Goal: Task Accomplishment & Management: Manage account settings

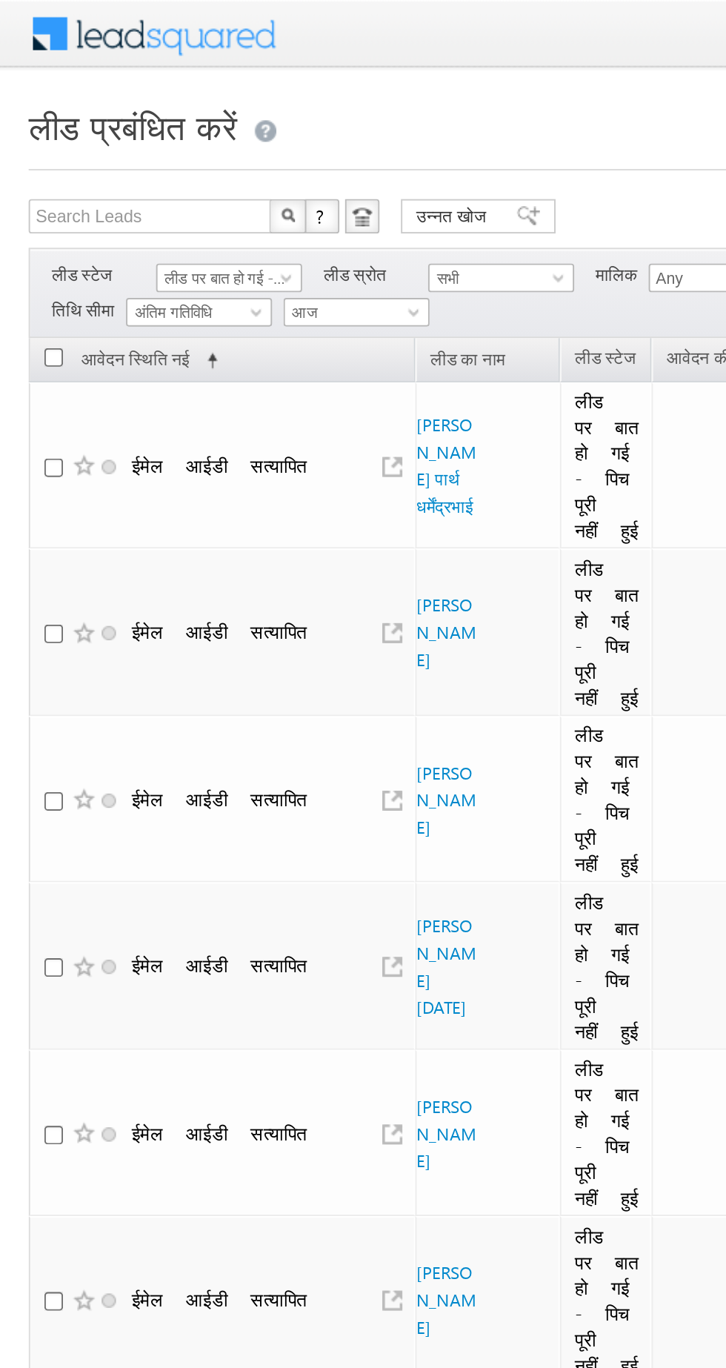
click at [105, 146] on font "लीड पर बात हो गई - पिच पूरी नहीं हुई" at bounding box center [136, 144] width 102 height 10
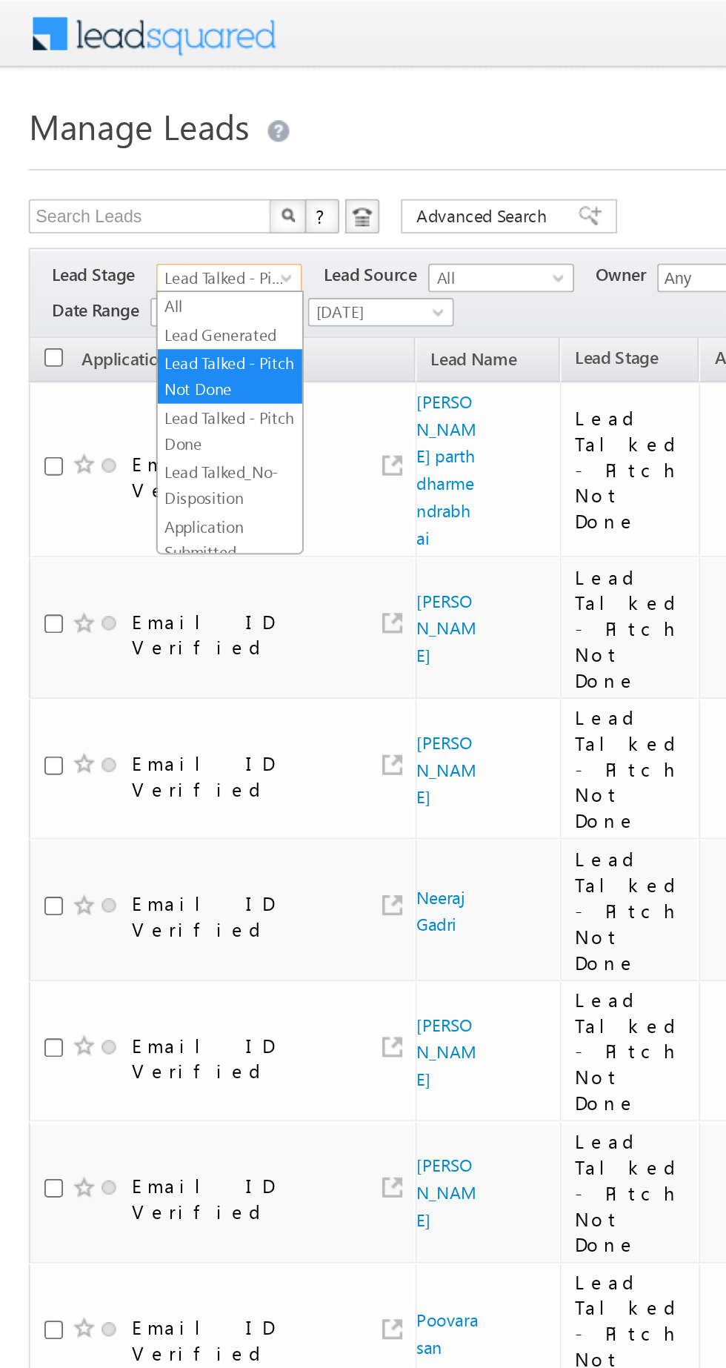
click at [93, 170] on link "Lead Generated" at bounding box center [119, 173] width 75 height 13
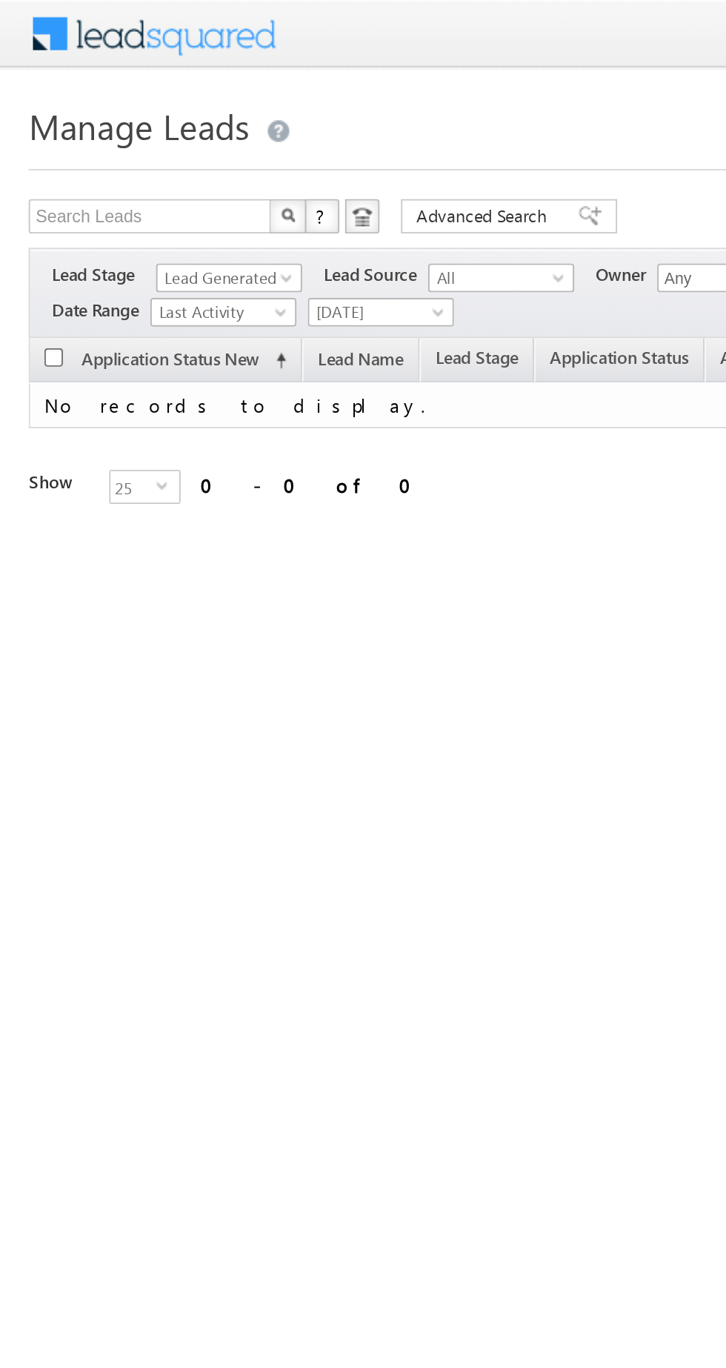
click at [96, 141] on span "Lead Generated" at bounding box center [117, 143] width 70 height 13
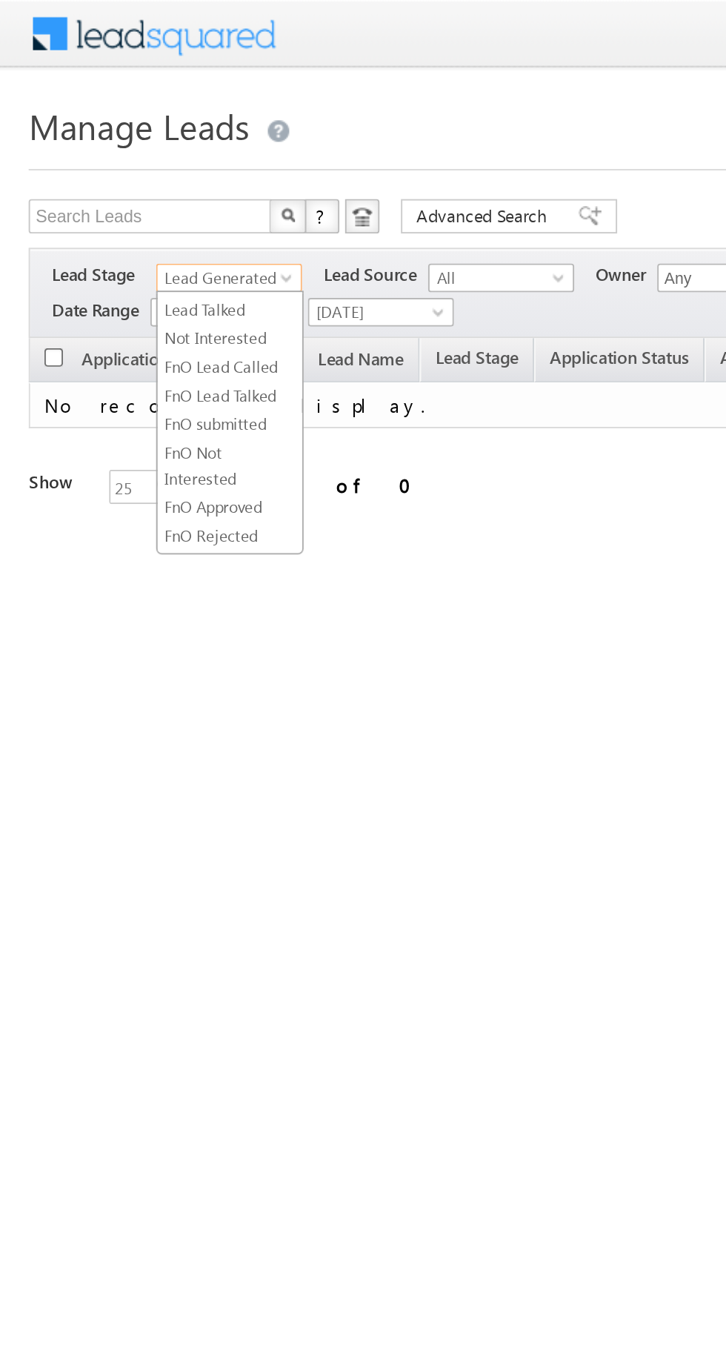
scroll to position [277, 0]
click at [86, 241] on link "FnO Lead Generated" at bounding box center [119, 235] width 75 height 27
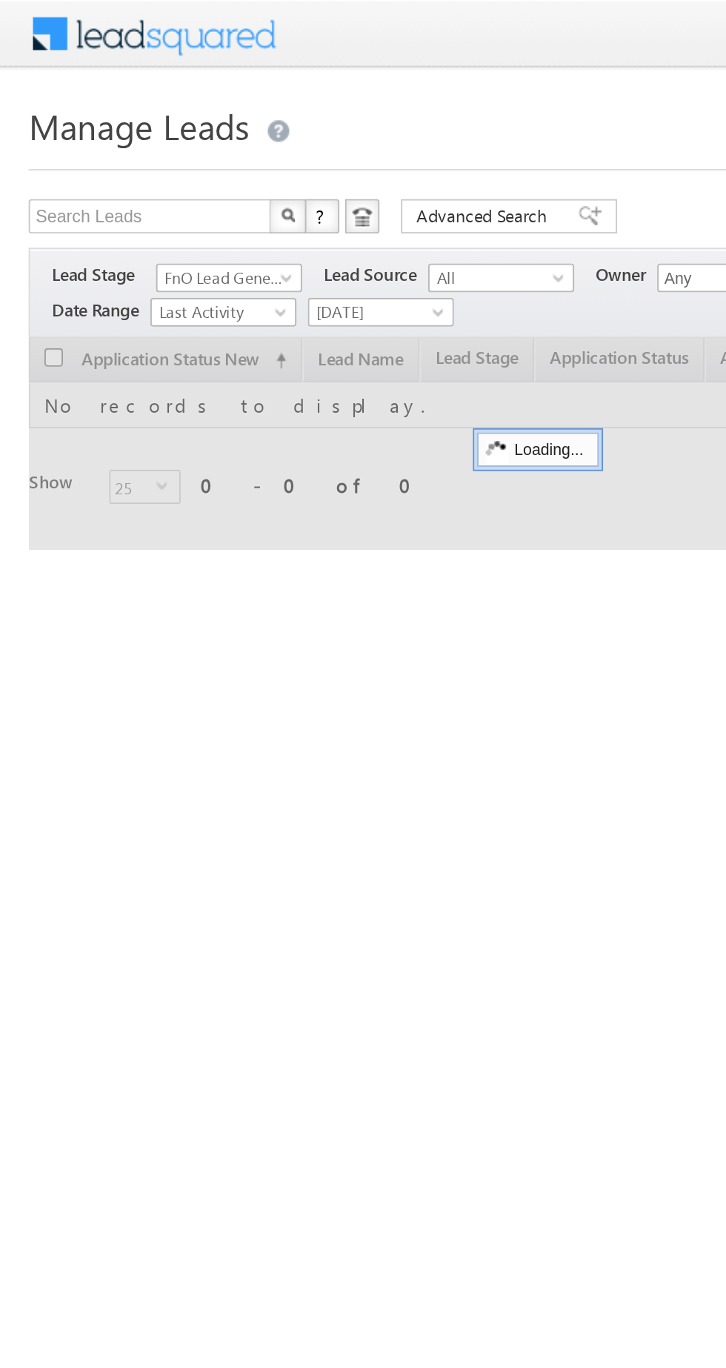
click at [89, 146] on span "FnO Lead Generated" at bounding box center [117, 143] width 70 height 13
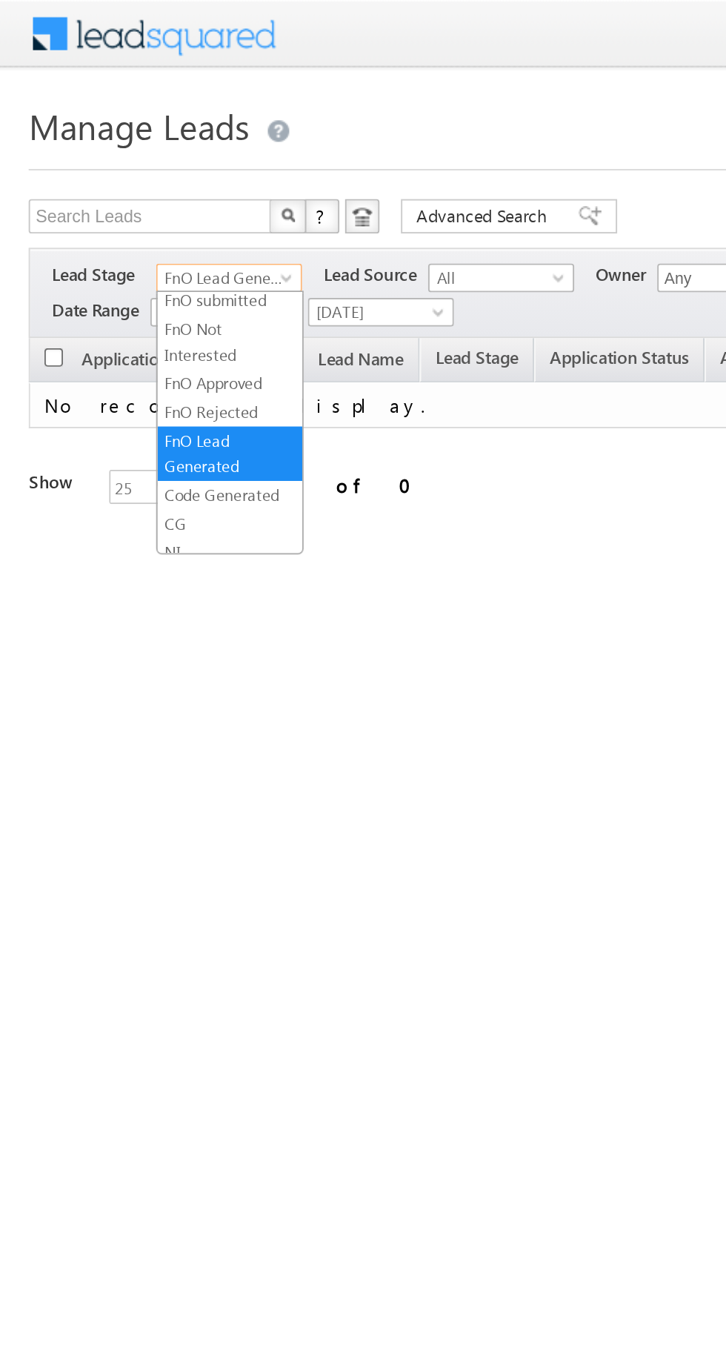
click at [99, 250] on link "Code Generated" at bounding box center [119, 256] width 75 height 13
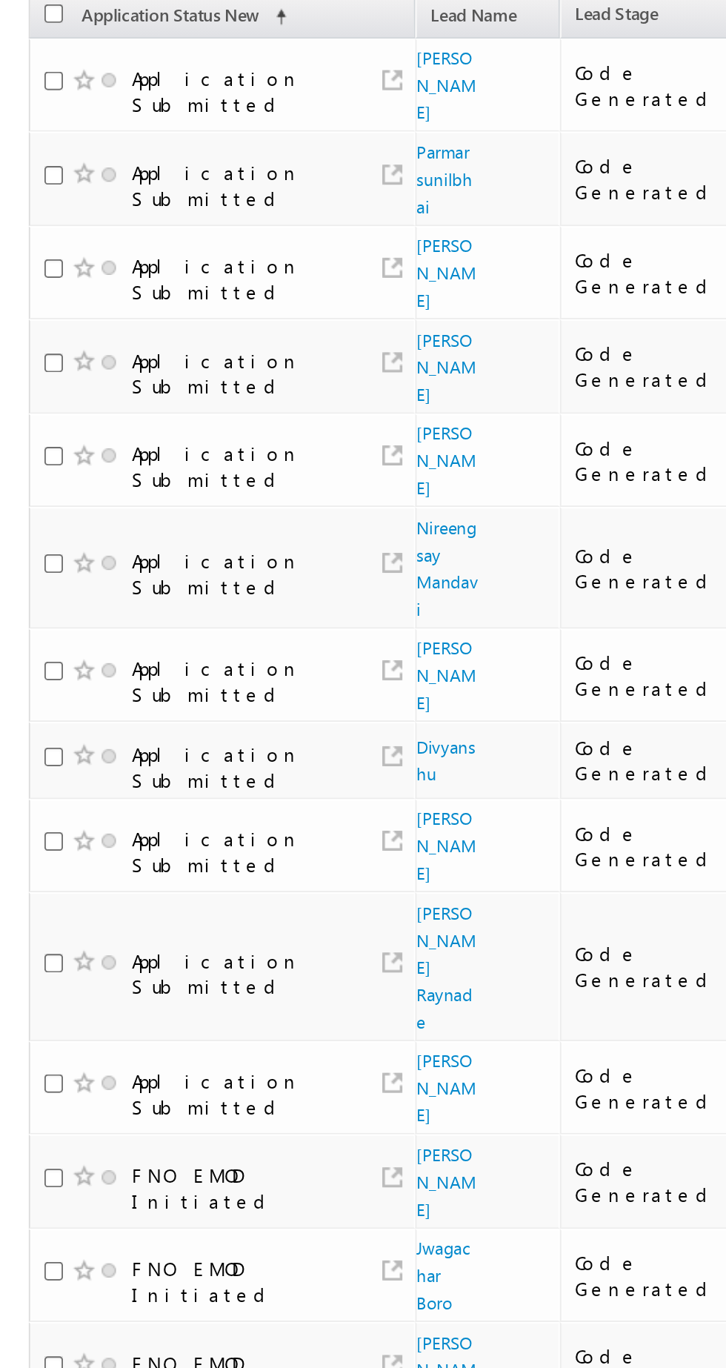
scroll to position [0, 0]
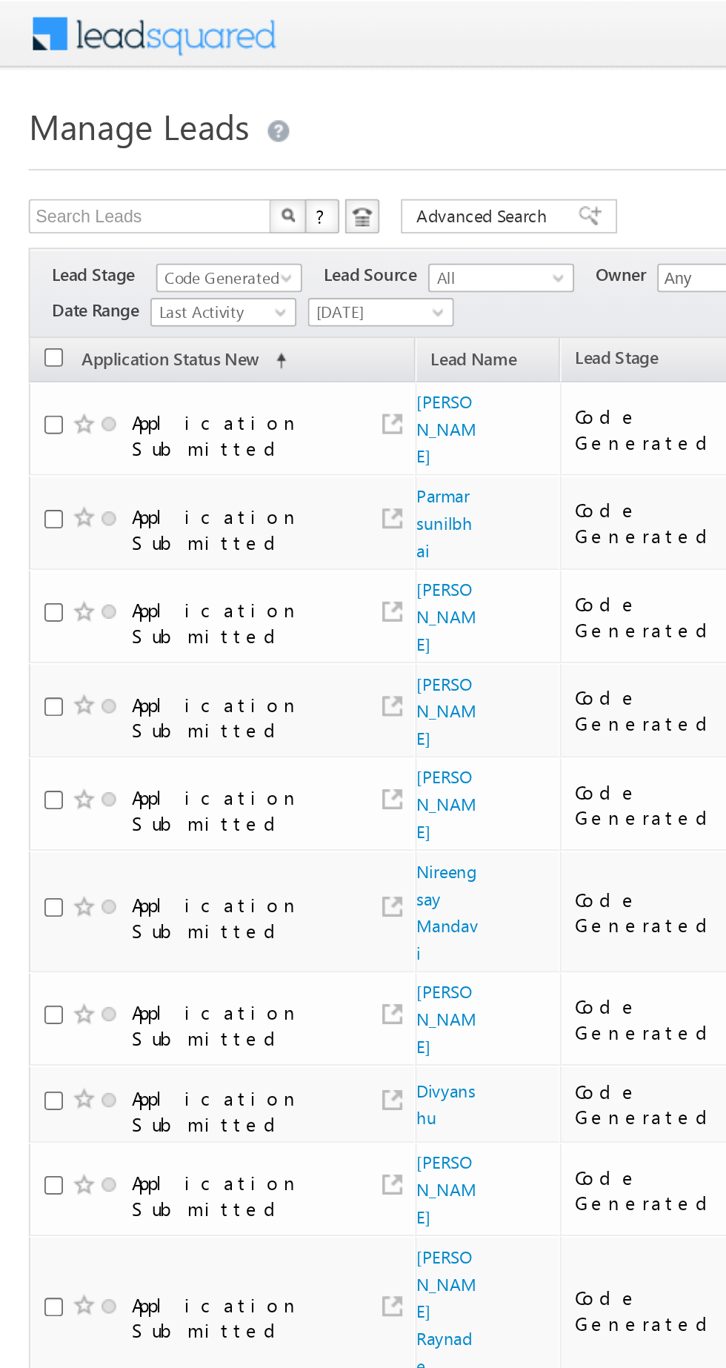
click at [96, 139] on span "Code Generated" at bounding box center [117, 143] width 70 height 13
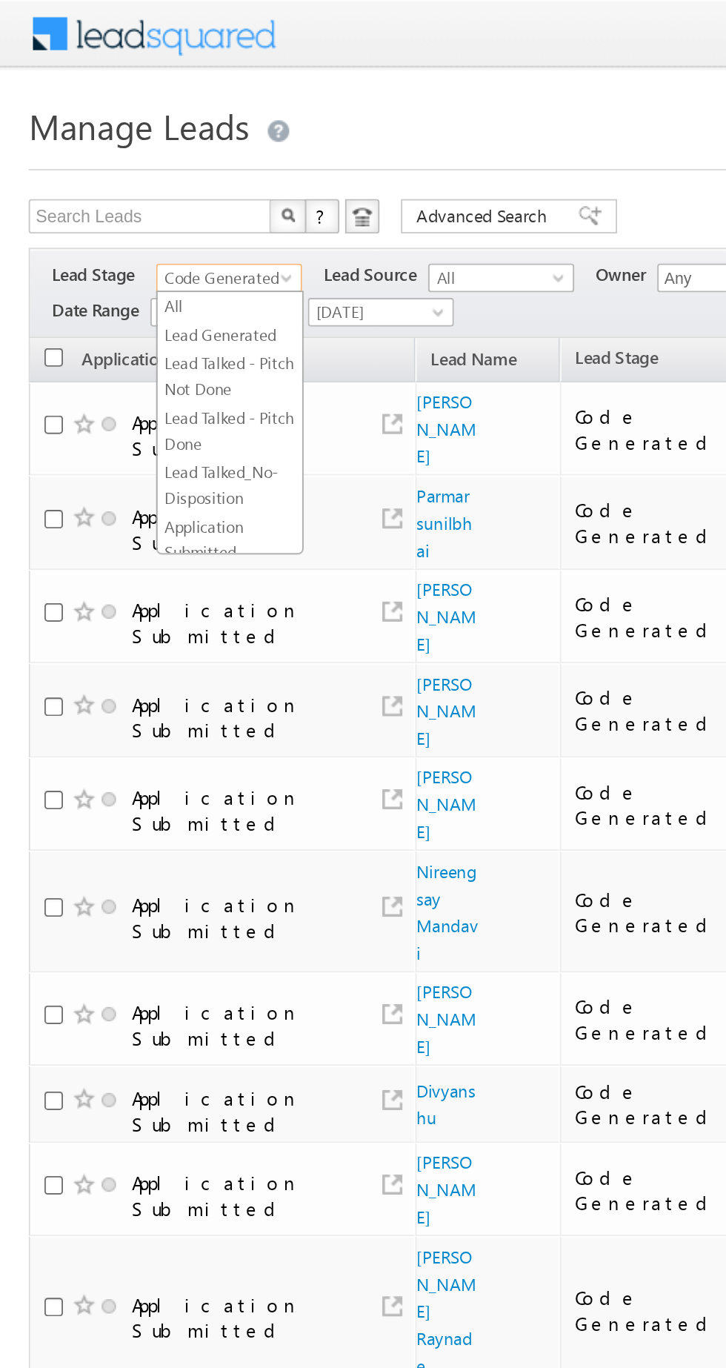
click at [98, 172] on link "Lead Generated" at bounding box center [119, 173] width 75 height 13
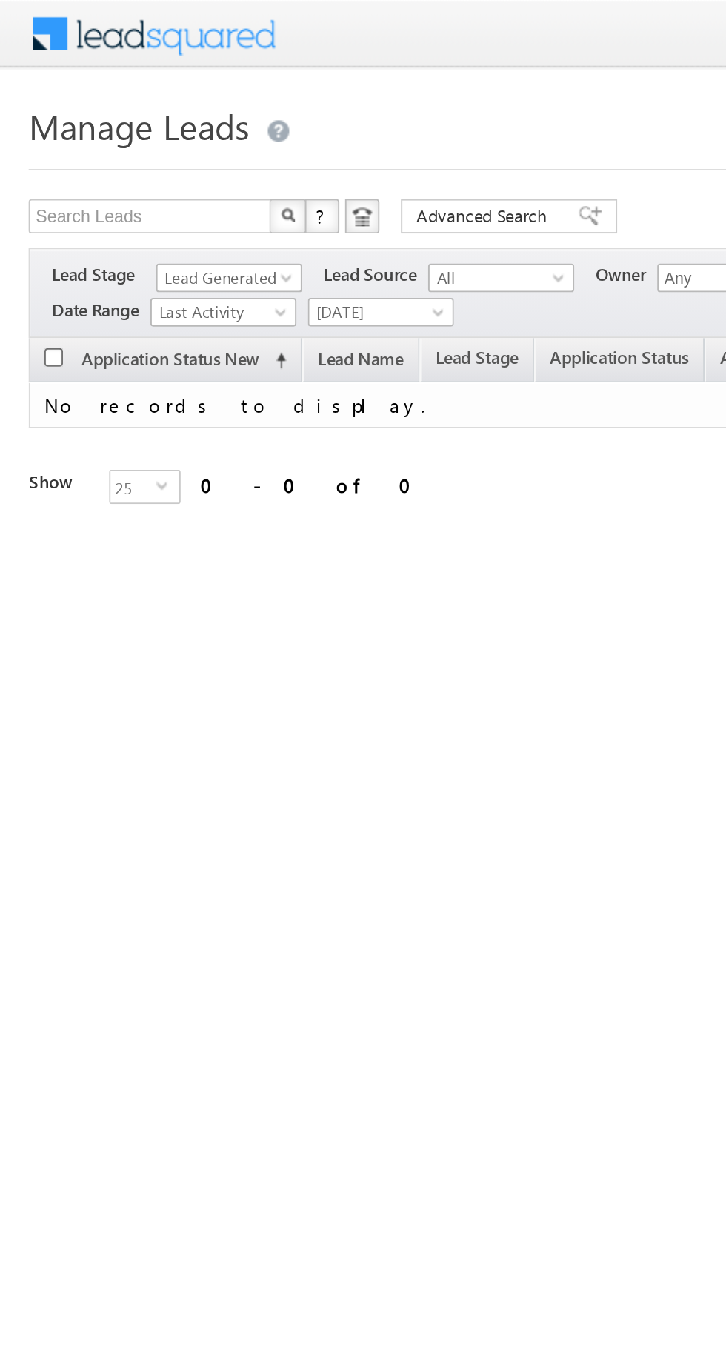
click at [128, 145] on span "Lead Generated" at bounding box center [117, 143] width 70 height 13
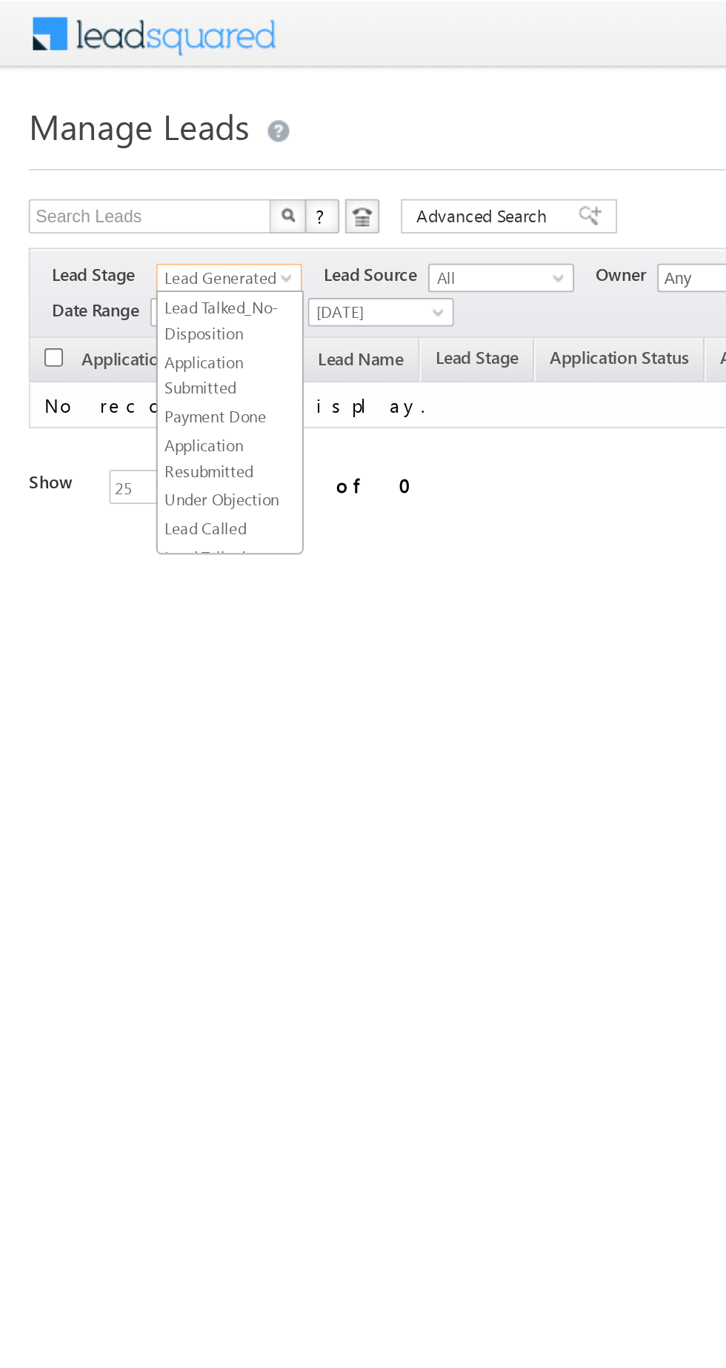
scroll to position [84, 0]
click at [128, 269] on link "Lead Called" at bounding box center [119, 274] width 75 height 13
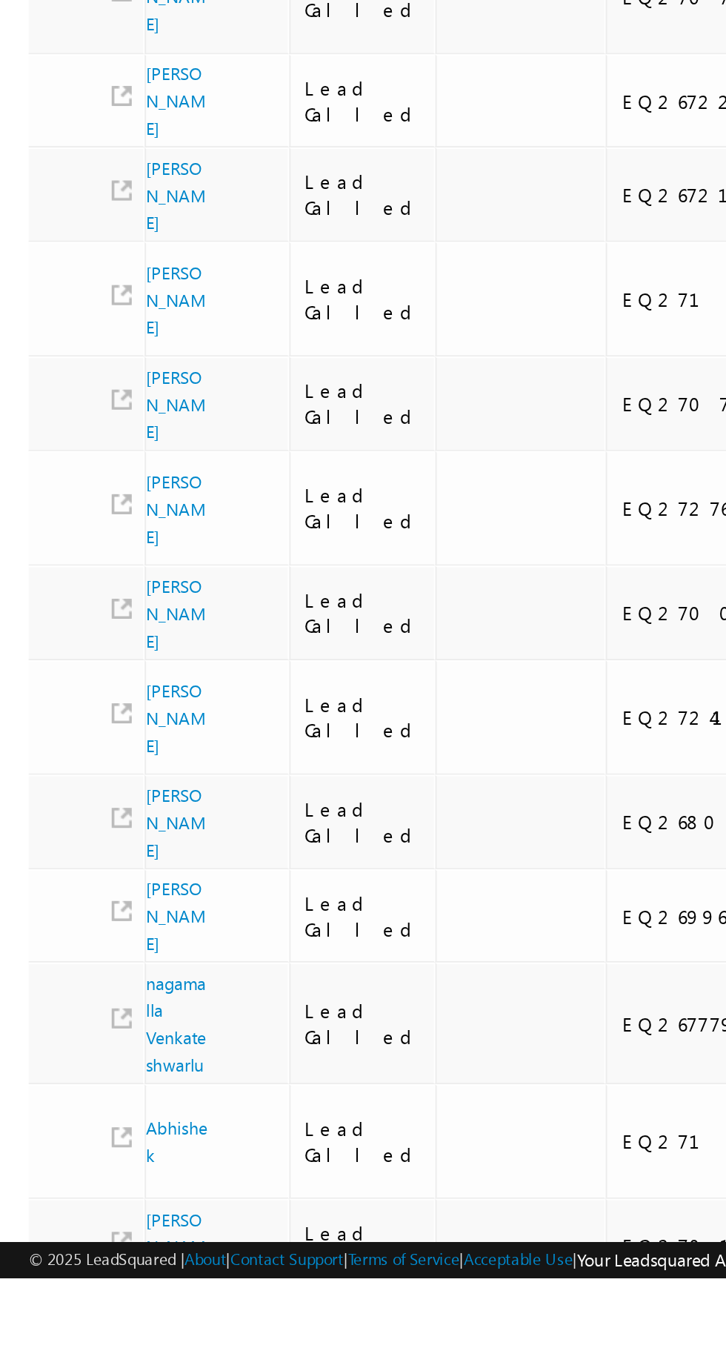
scroll to position [0, 144]
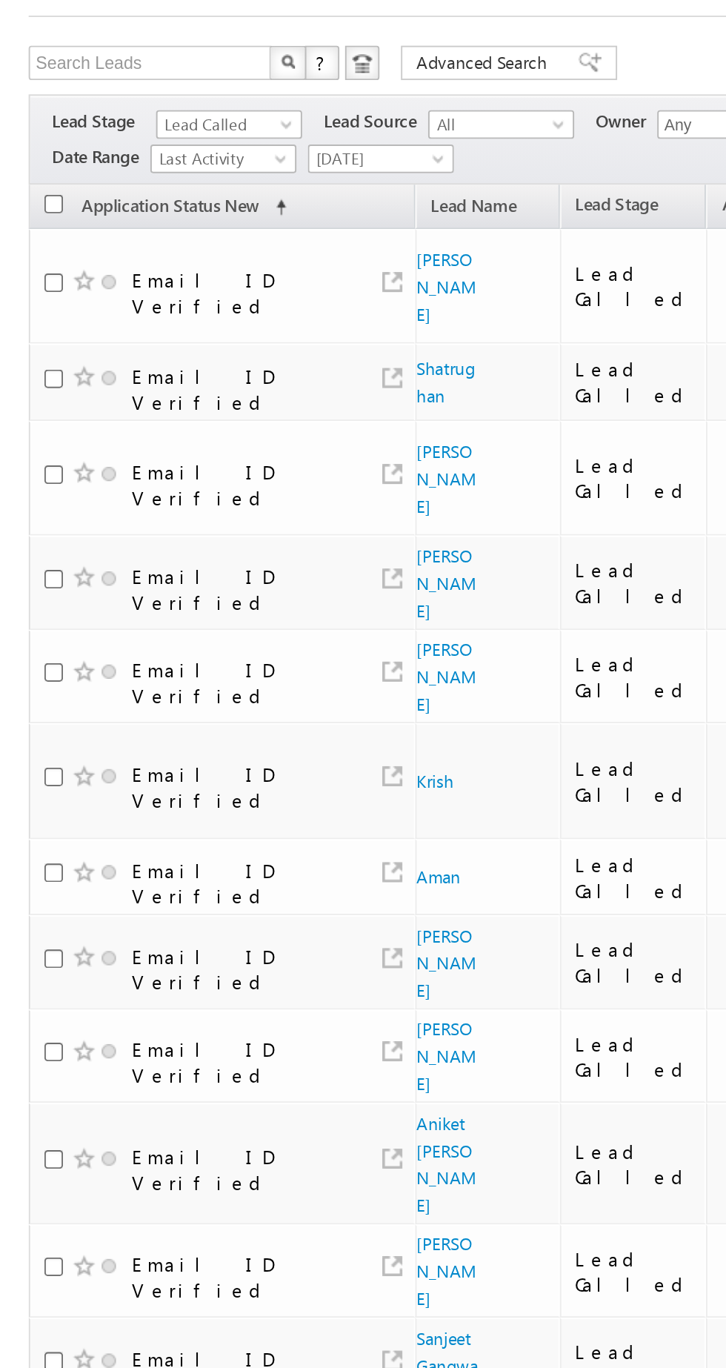
scroll to position [0, 0]
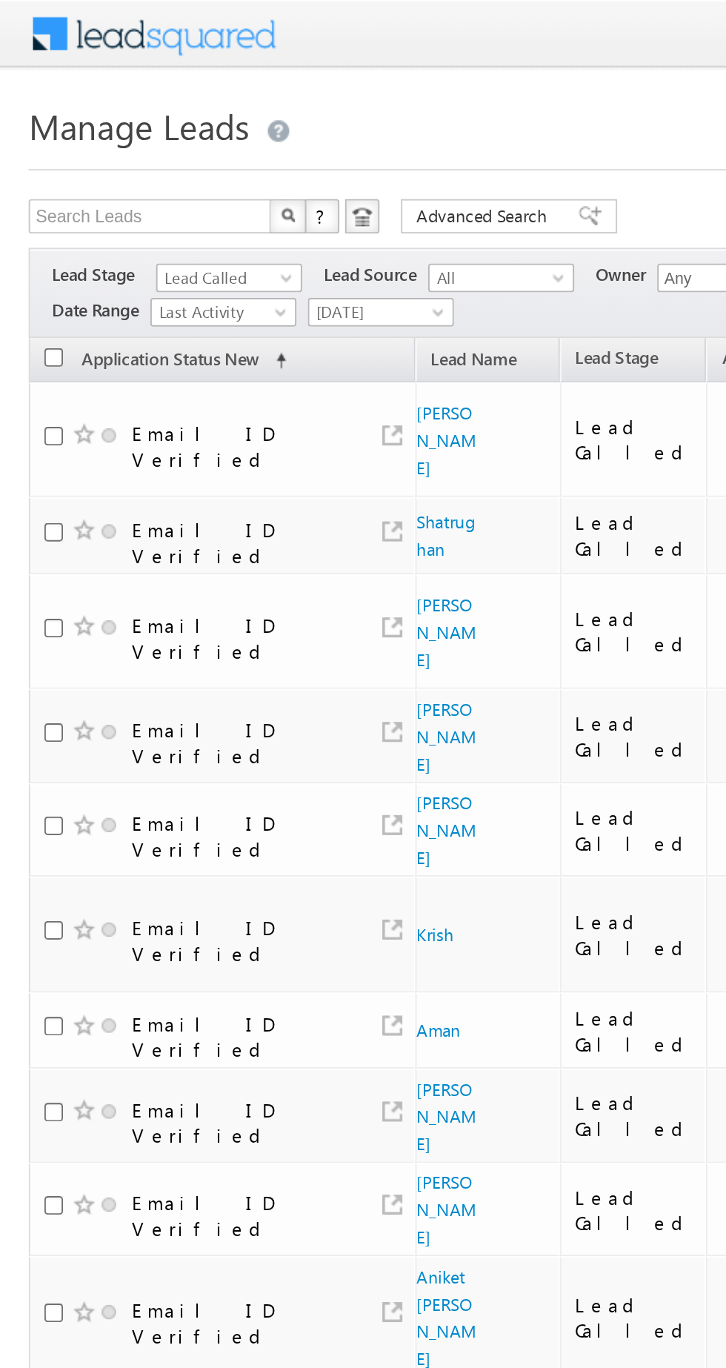
click at [99, 139] on span "Lead Called" at bounding box center [117, 143] width 70 height 13
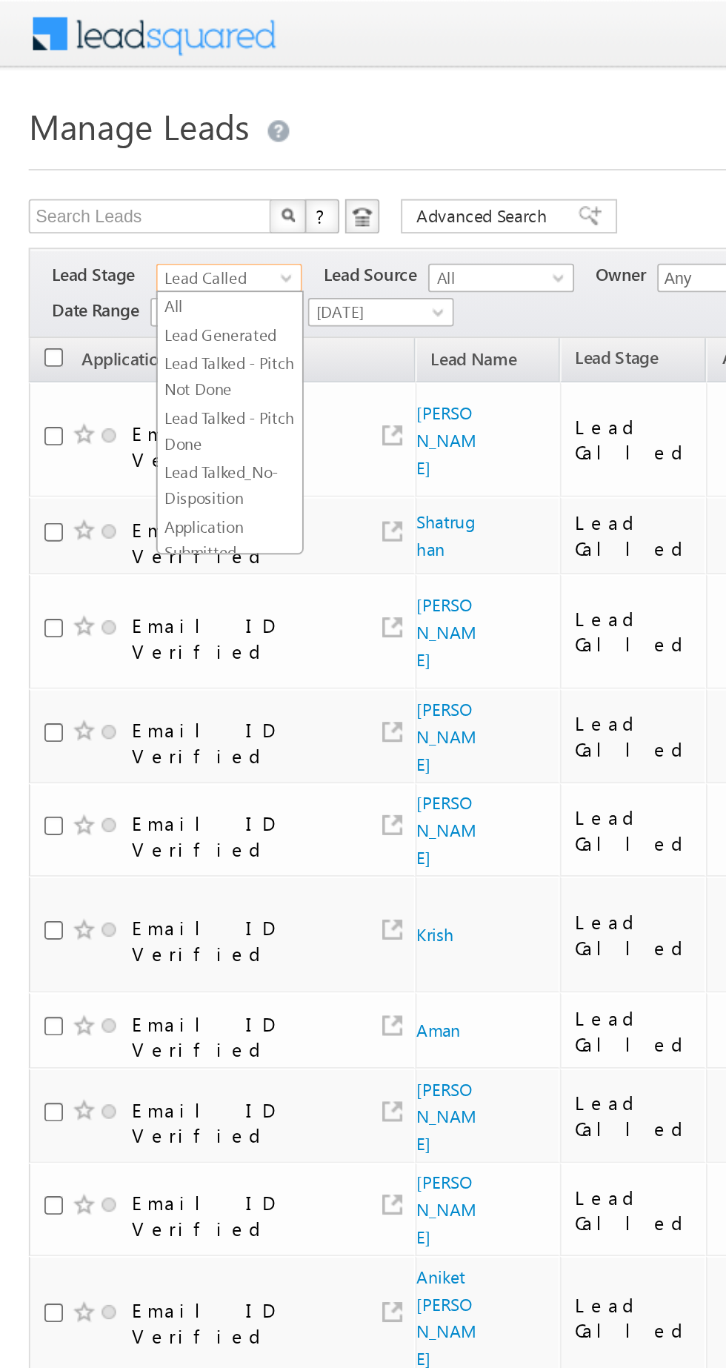
click at [100, 170] on link "Lead Generated" at bounding box center [119, 173] width 75 height 13
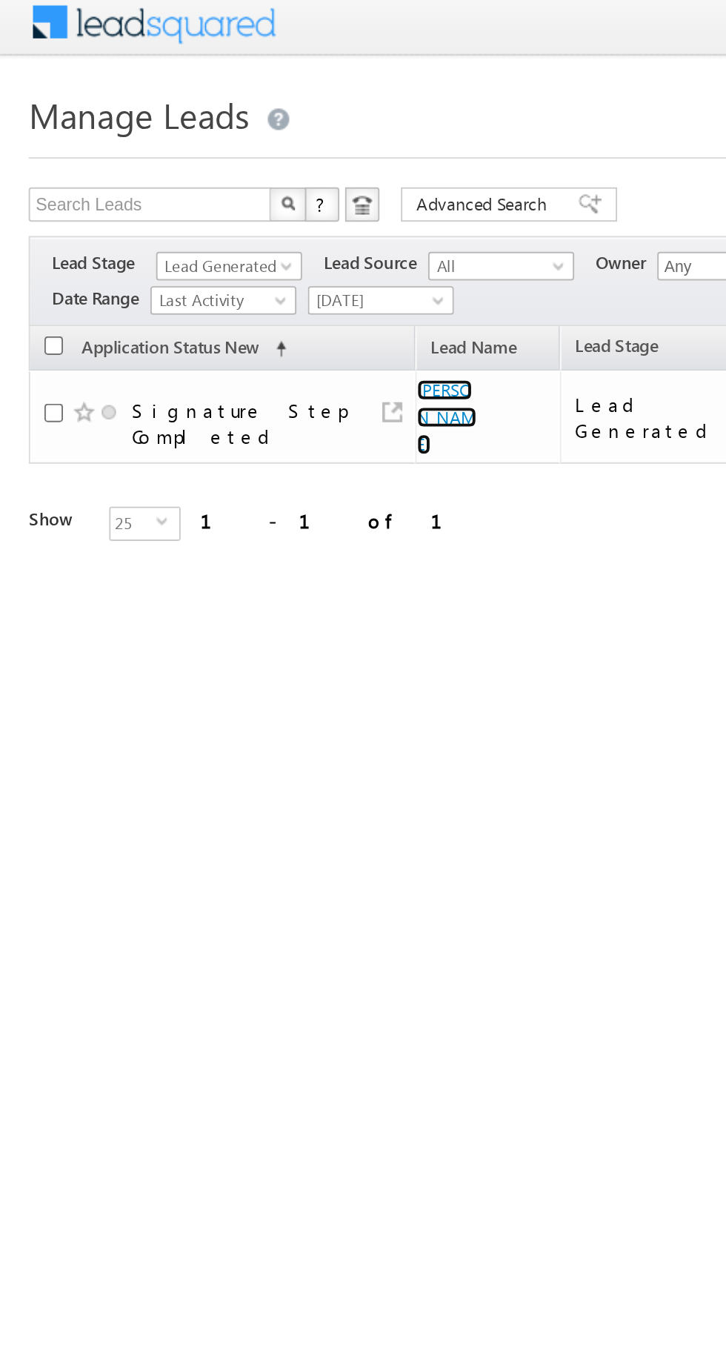
click at [216, 219] on link "Neeraj Rajak" at bounding box center [231, 221] width 31 height 39
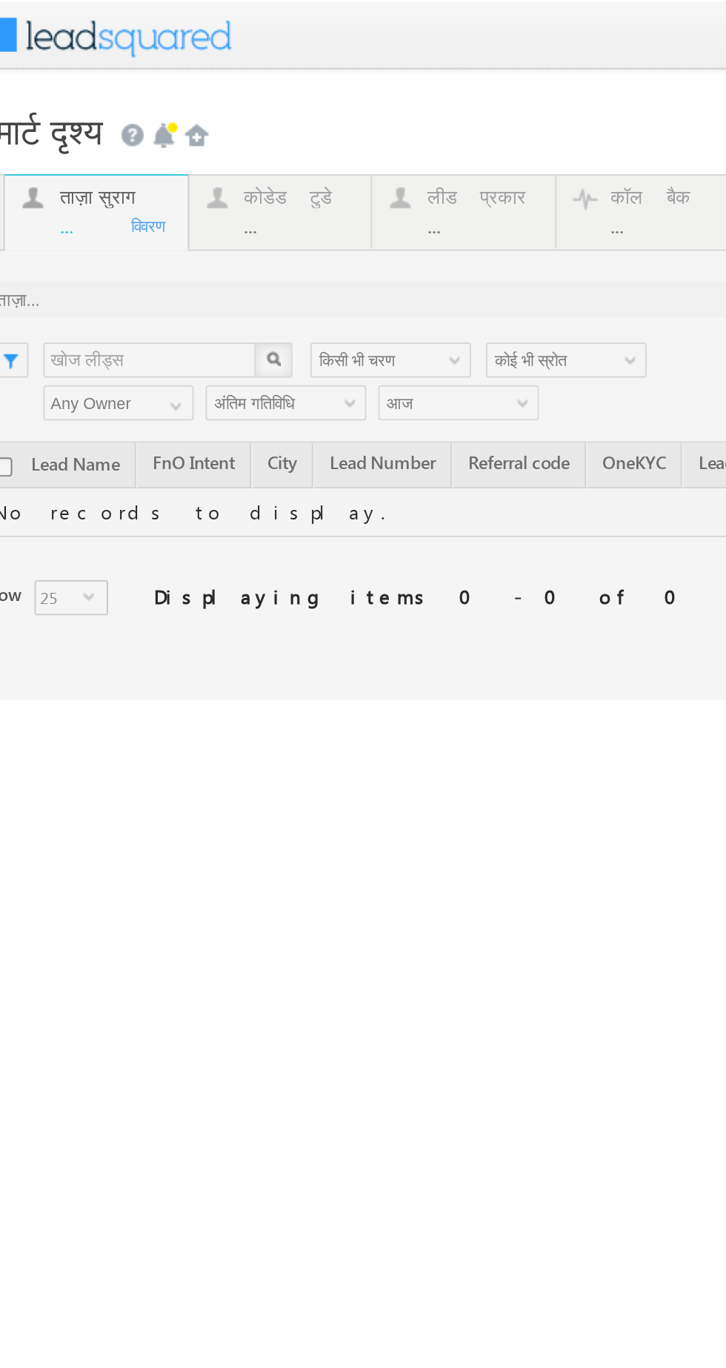
click at [101, 119] on div at bounding box center [221, 219] width 519 height 264
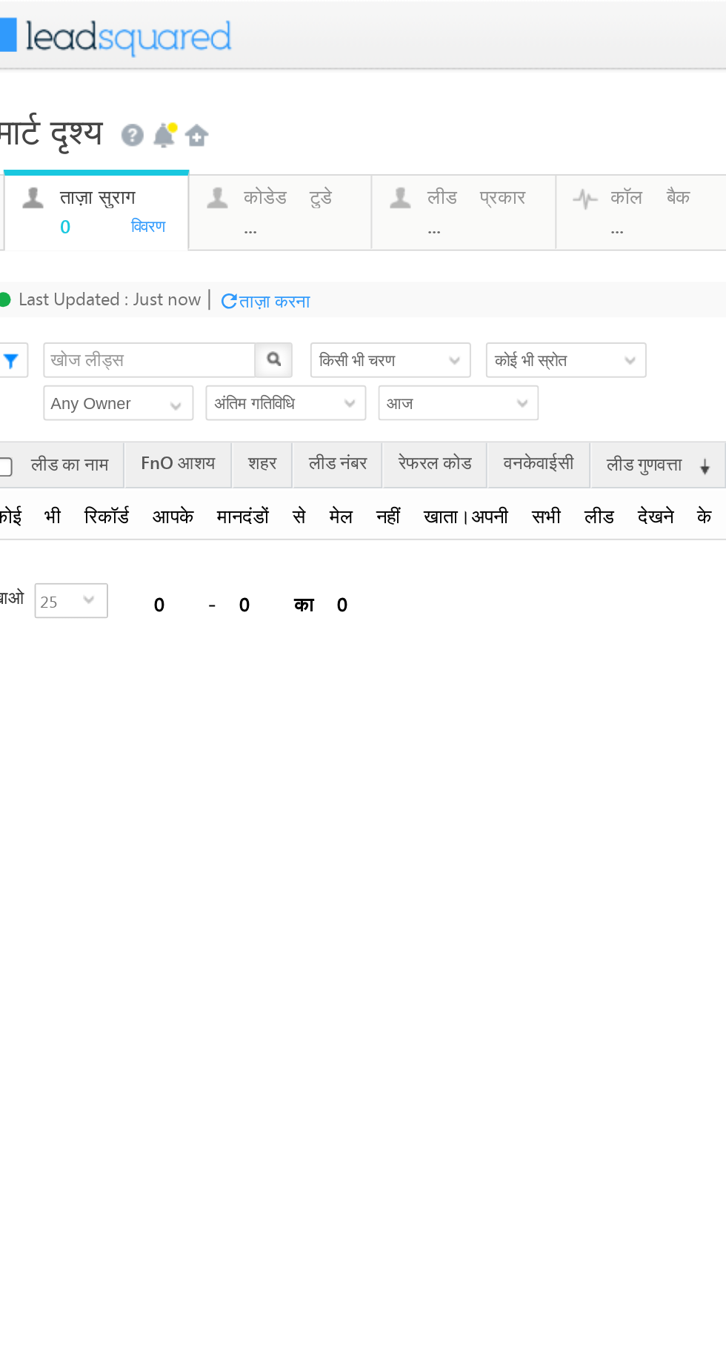
click at [142, 107] on div "..." at bounding box center [124, 112] width 56 height 11
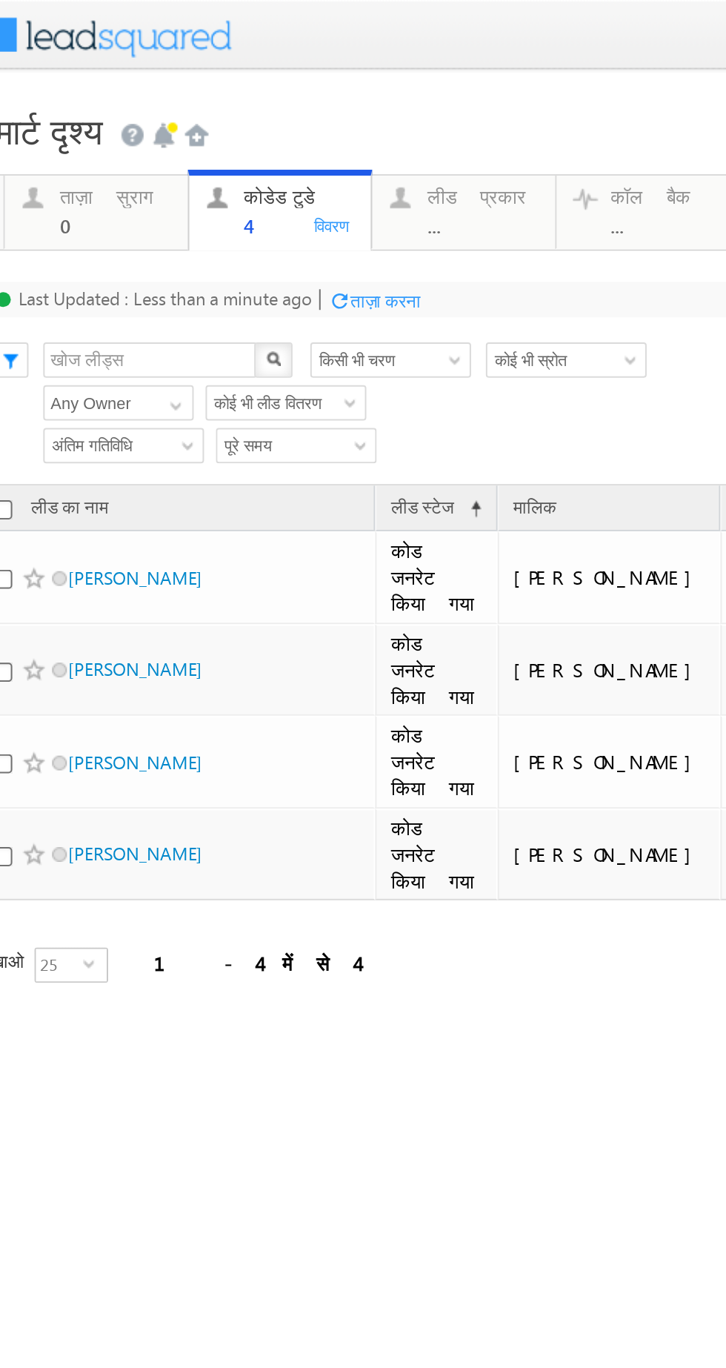
click at [131, 573] on html "मेनू निशा आनंद यादव निशा .यदा v@ang एल्ब्रो" at bounding box center [310, 286] width 726 height 573
click at [205, 14] on div at bounding box center [310, 18] width 697 height 36
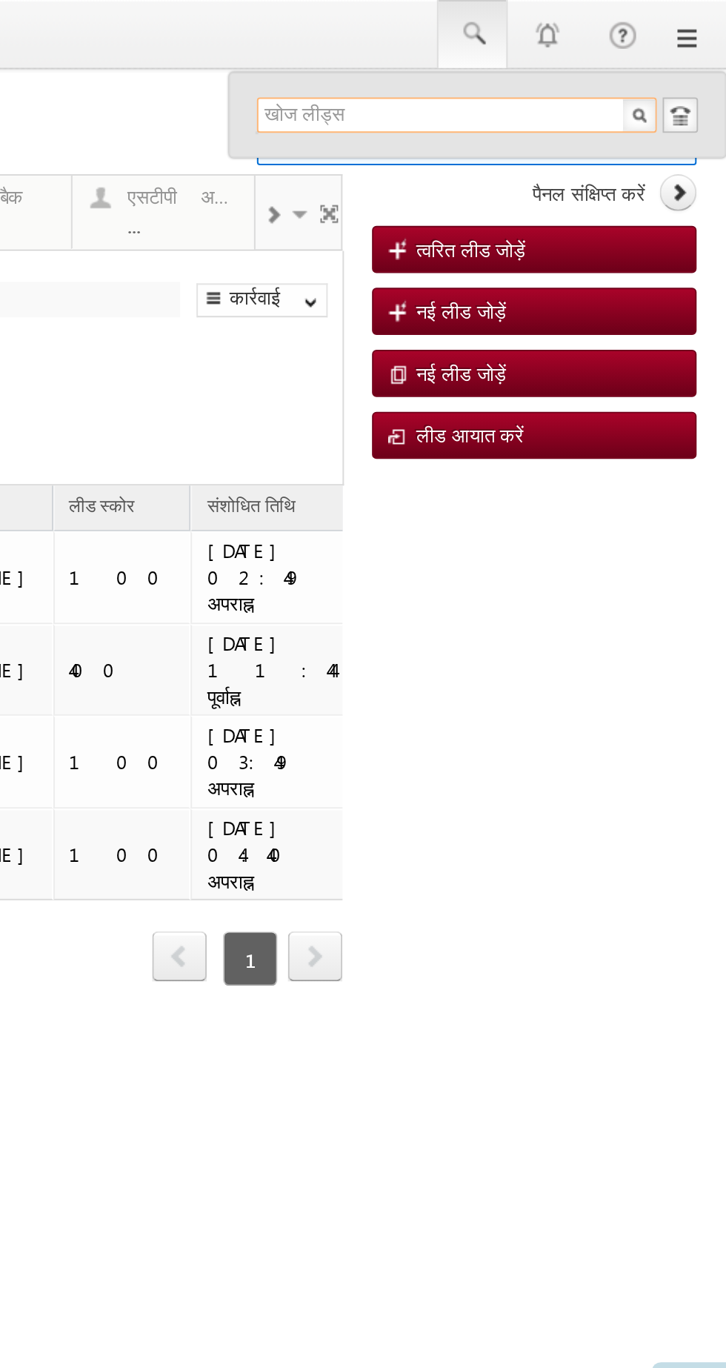
paste input "+91 83495 63167"
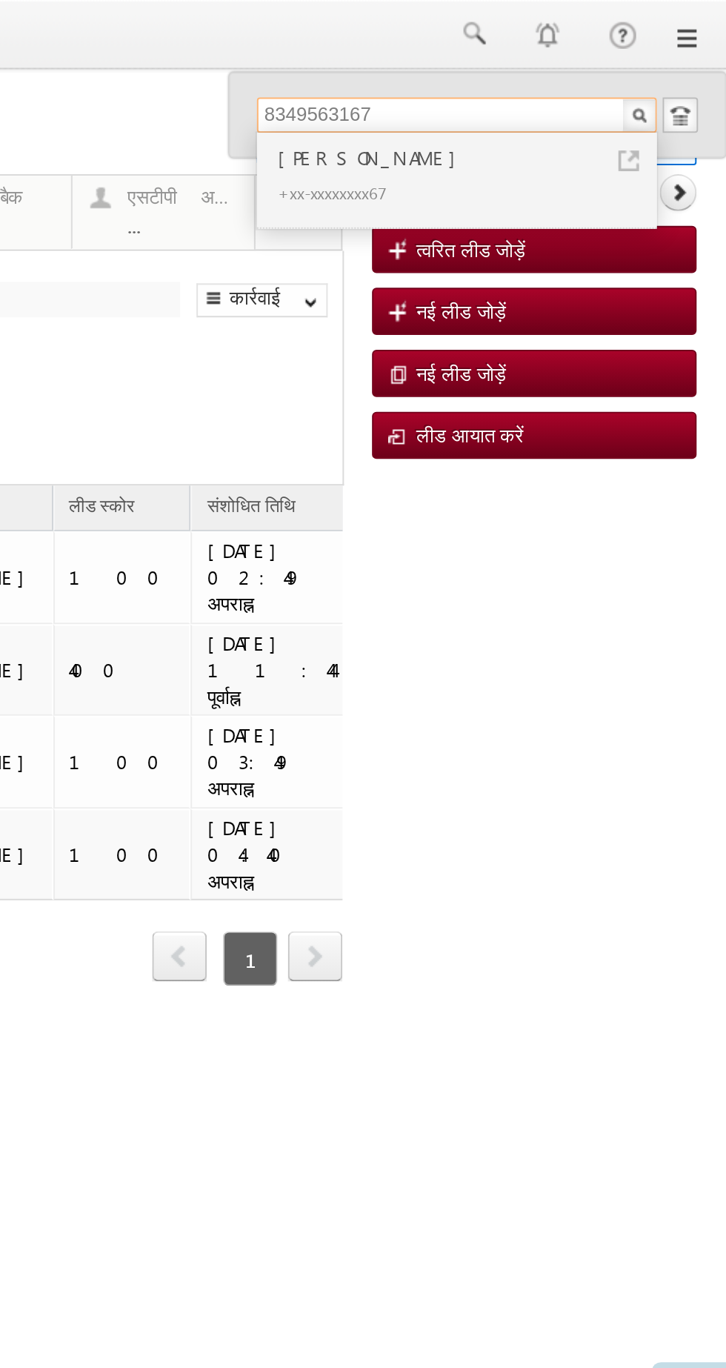
type input "8349563167"
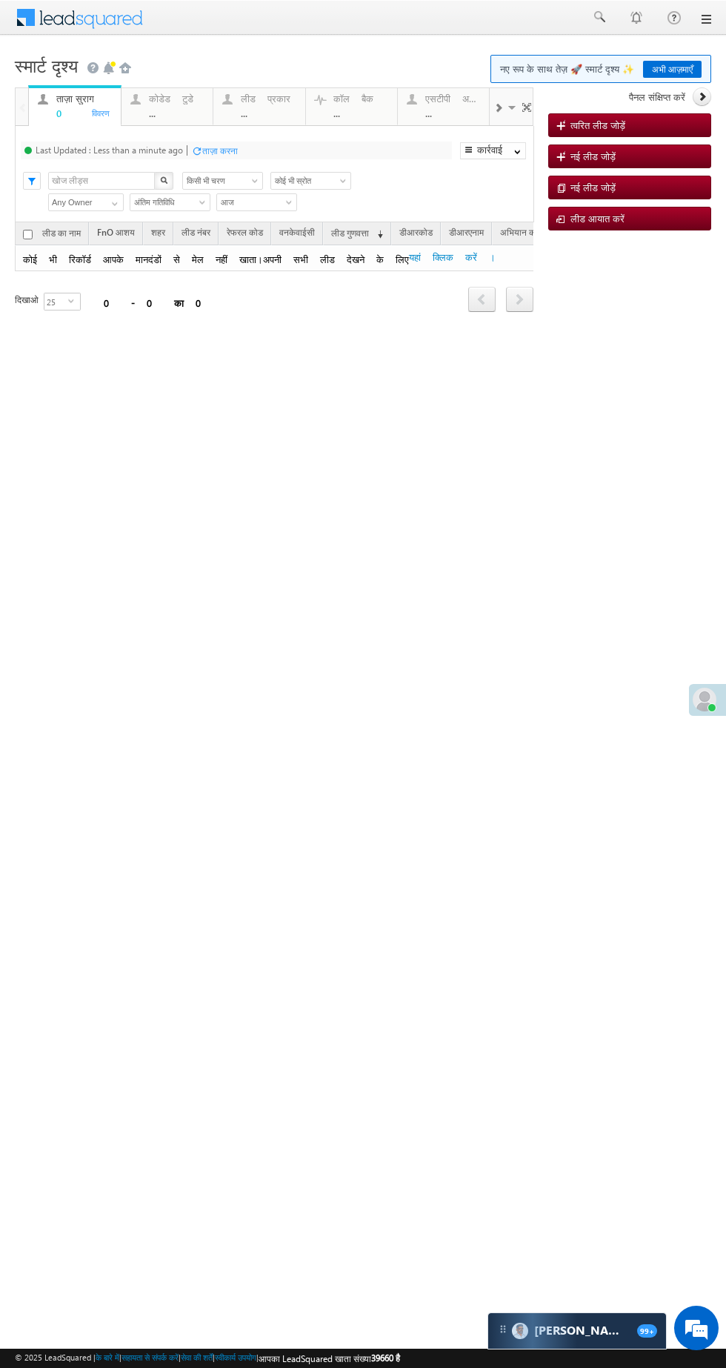
click at [185, 113] on div "..." at bounding box center [177, 112] width 56 height 11
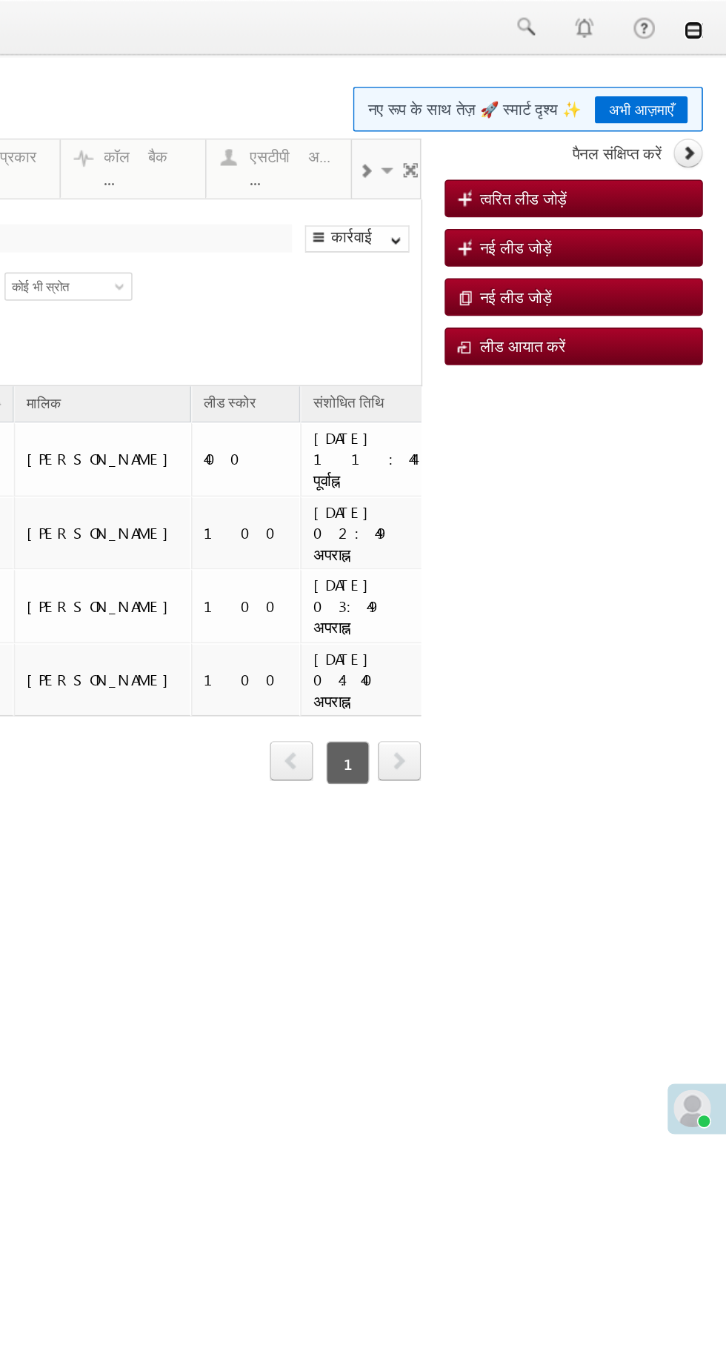
click at [279, 16] on link at bounding box center [282, 19] width 12 height 12
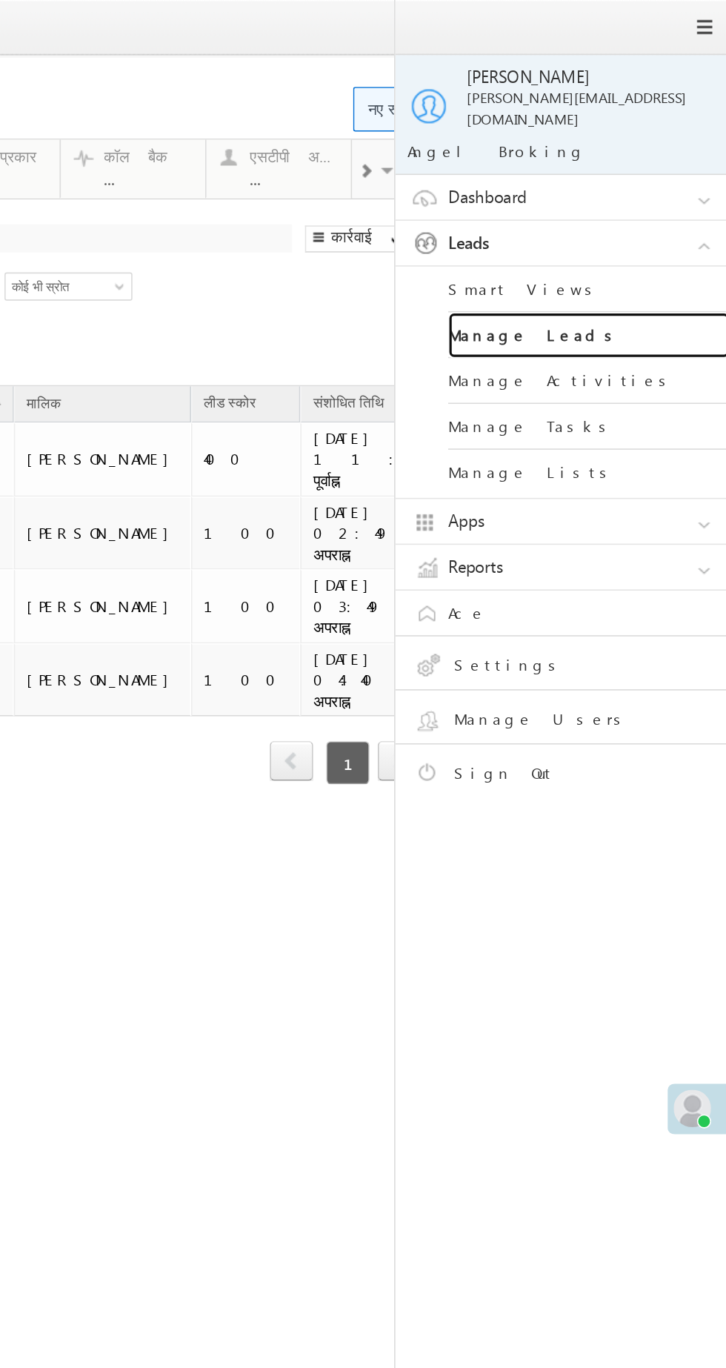
click at [225, 199] on link "Manage Leads" at bounding box center [216, 211] width 178 height 29
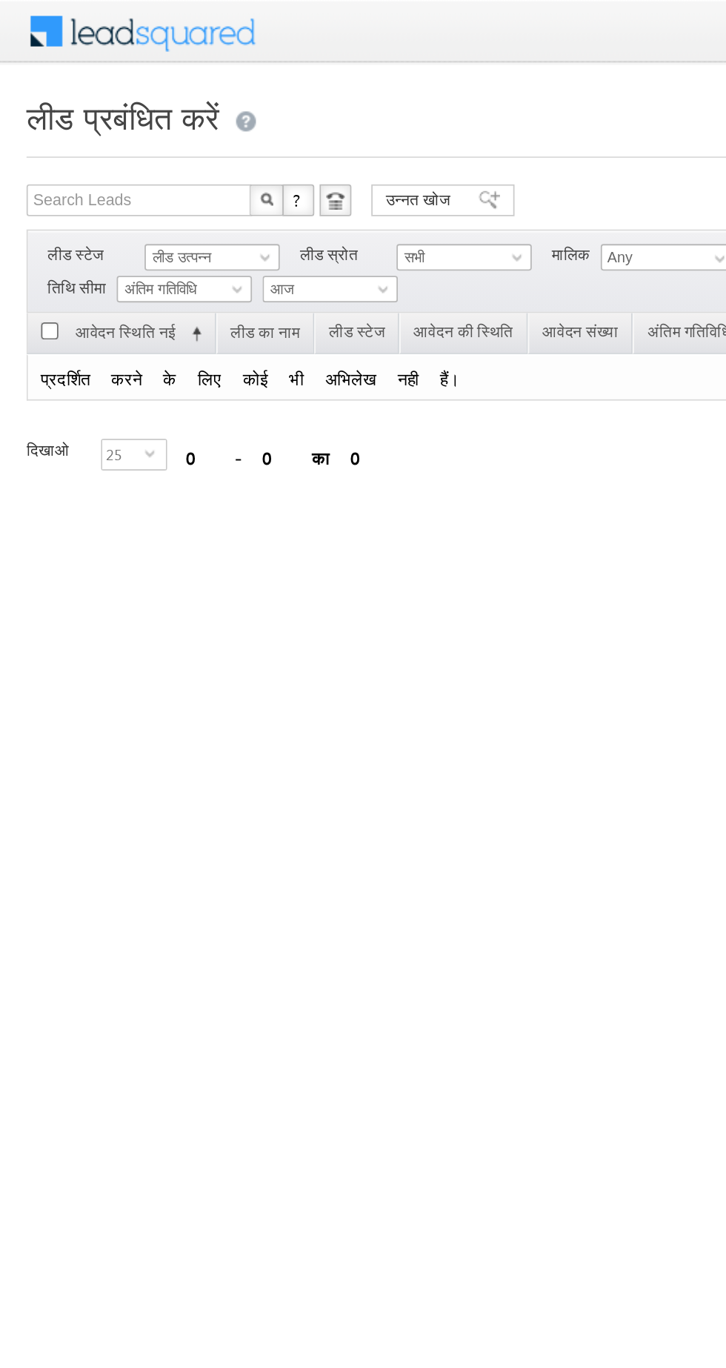
click at [130, 144] on span "लीड उत्पन्न" at bounding box center [117, 143] width 70 height 13
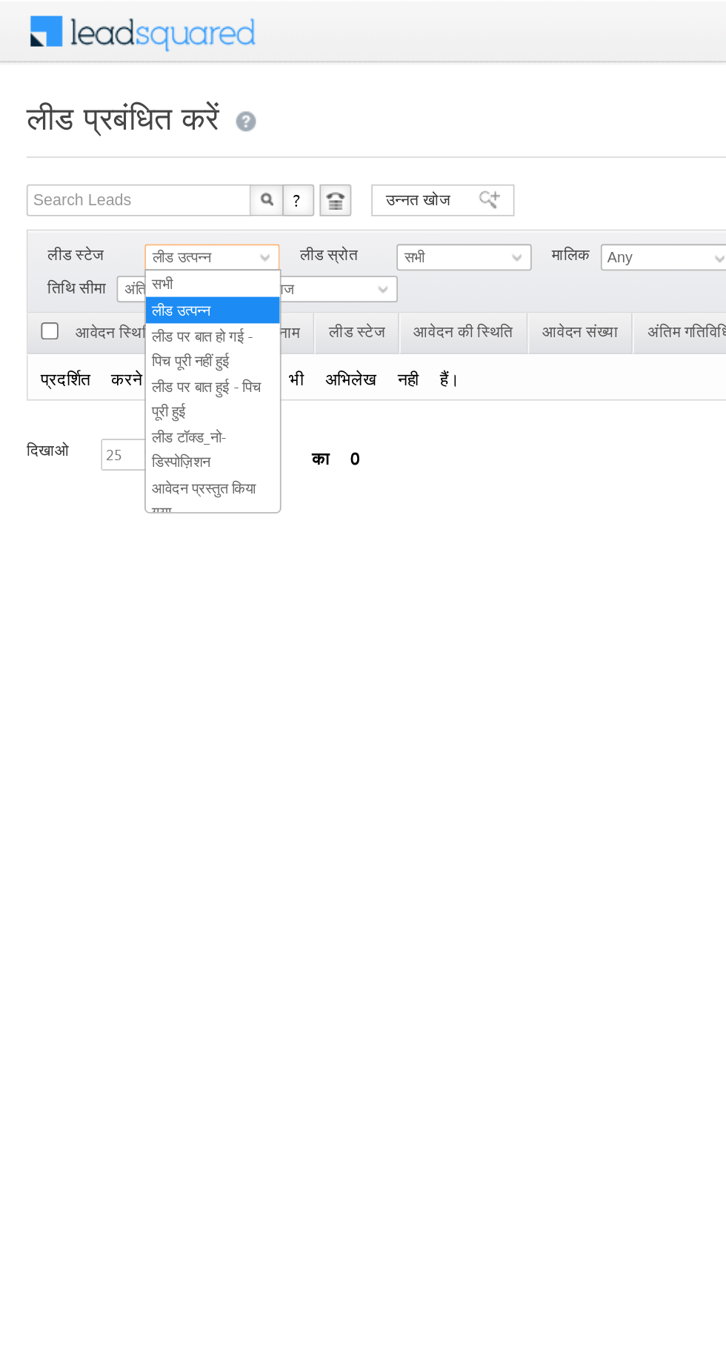
click at [127, 187] on font "लीड पर बात हो गई - पिच पूरी नहीं हुई" at bounding box center [113, 194] width 56 height 23
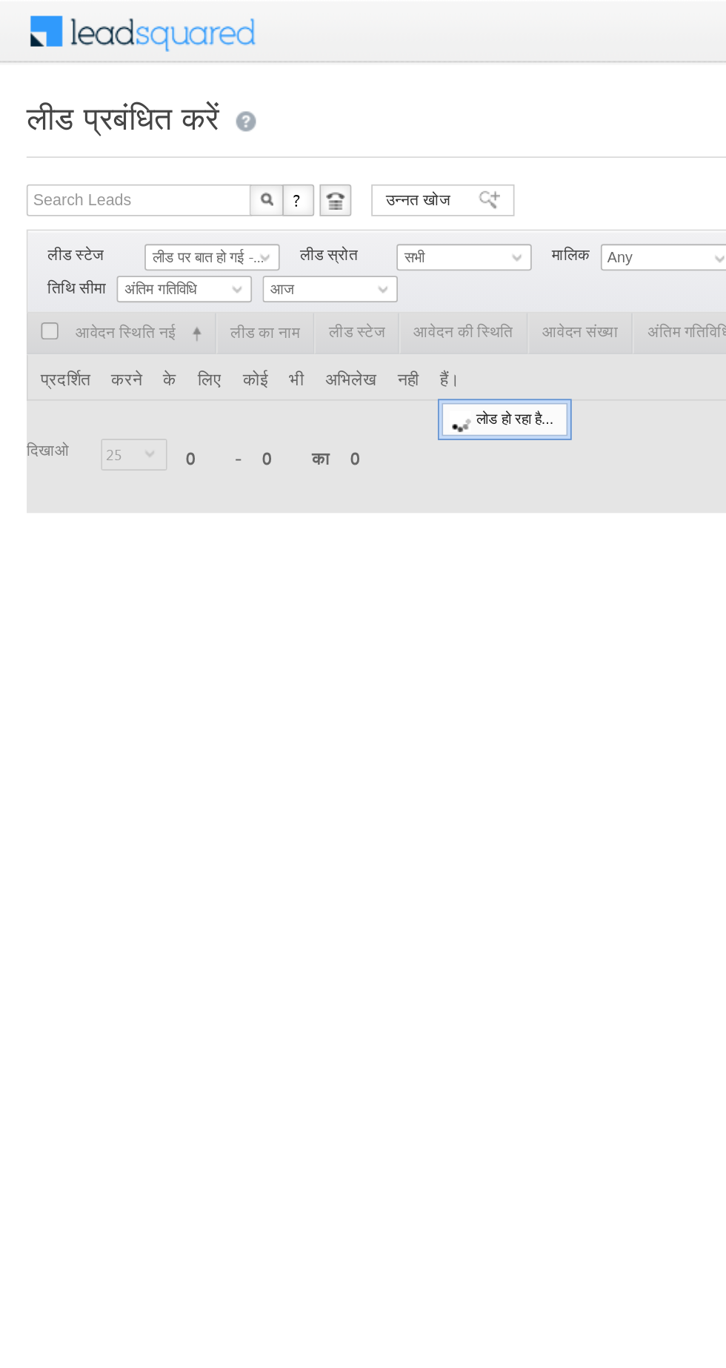
click at [125, 147] on font "लीड पर बात हो गई - पिच पूरी नहीं हुई" at bounding box center [136, 144] width 102 height 10
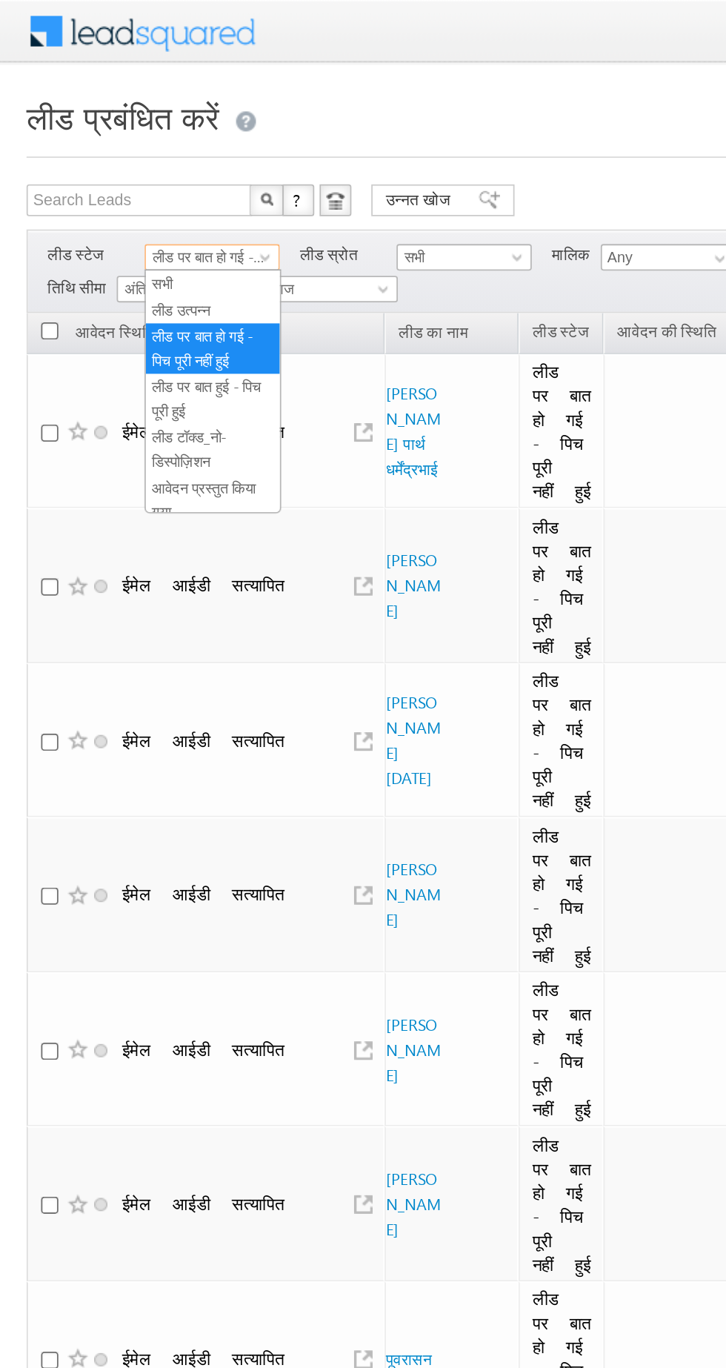
click at [126, 174] on link "लीड उत्पन्न" at bounding box center [119, 173] width 75 height 13
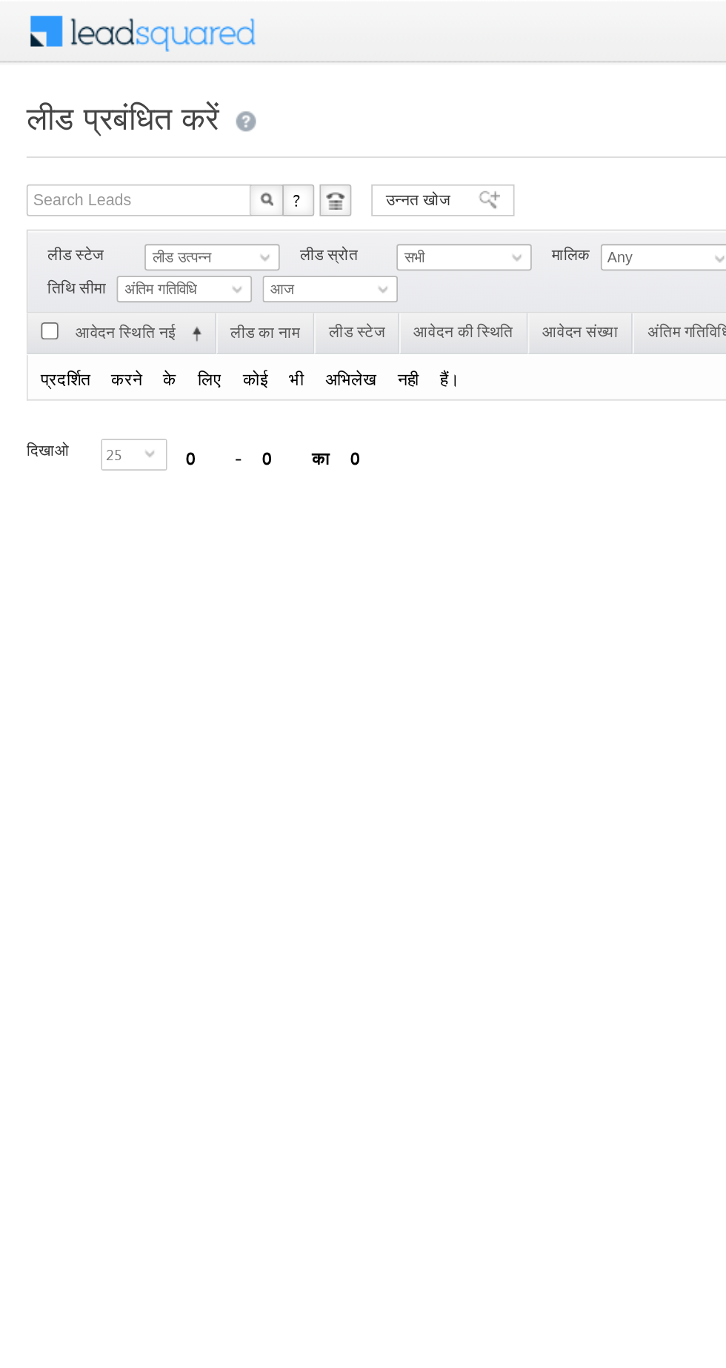
click at [115, 143] on font "लीड उत्पन्न" at bounding box center [101, 144] width 33 height 10
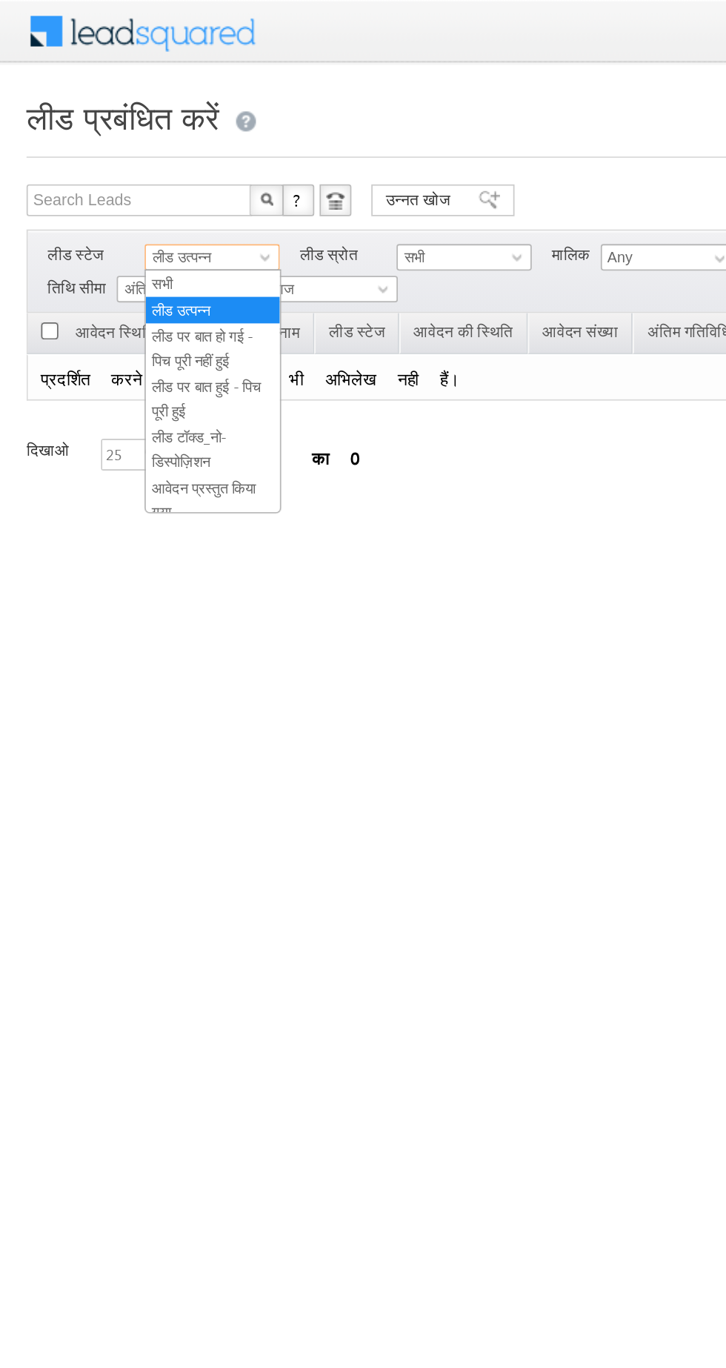
click at [123, 183] on font "लीड पर बात हो गई - पिच पूरी नहीं हुई" at bounding box center [113, 194] width 56 height 23
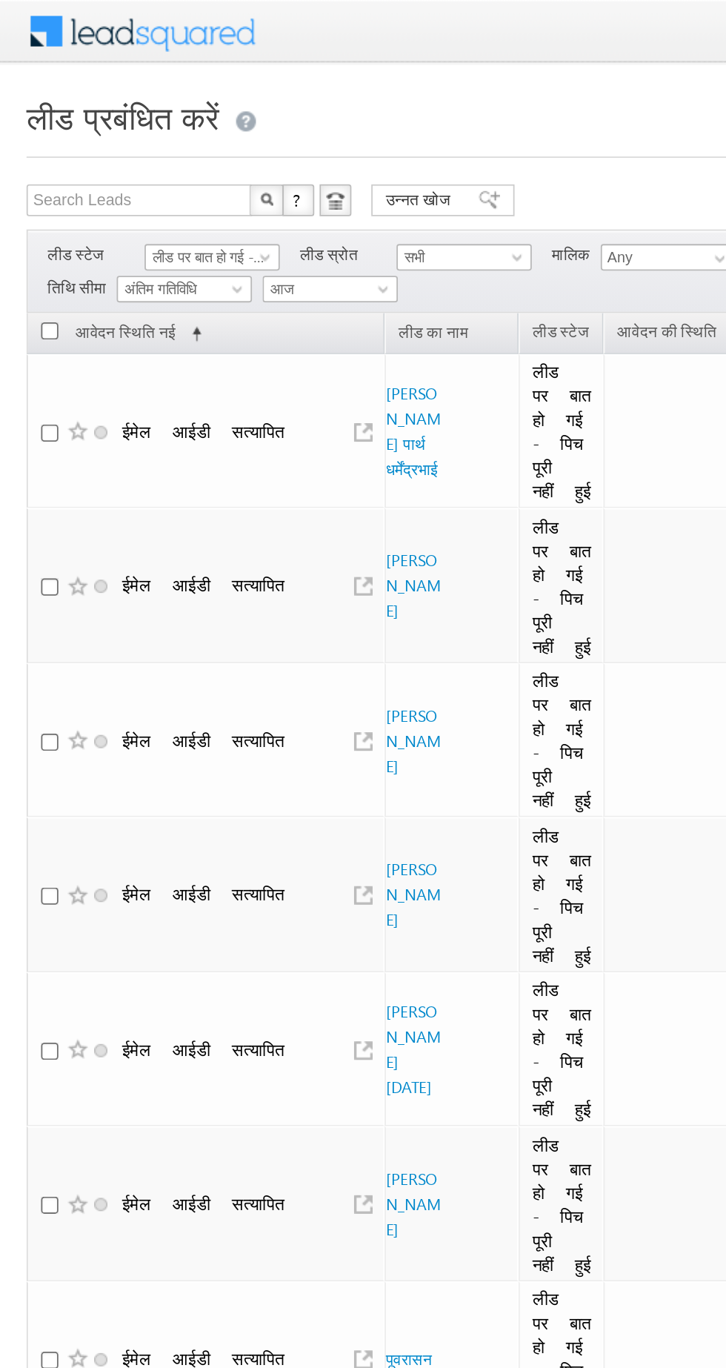
click at [122, 145] on font "लीड पर बात हो गई - पिच पूरी नहीं हुई" at bounding box center [136, 144] width 102 height 10
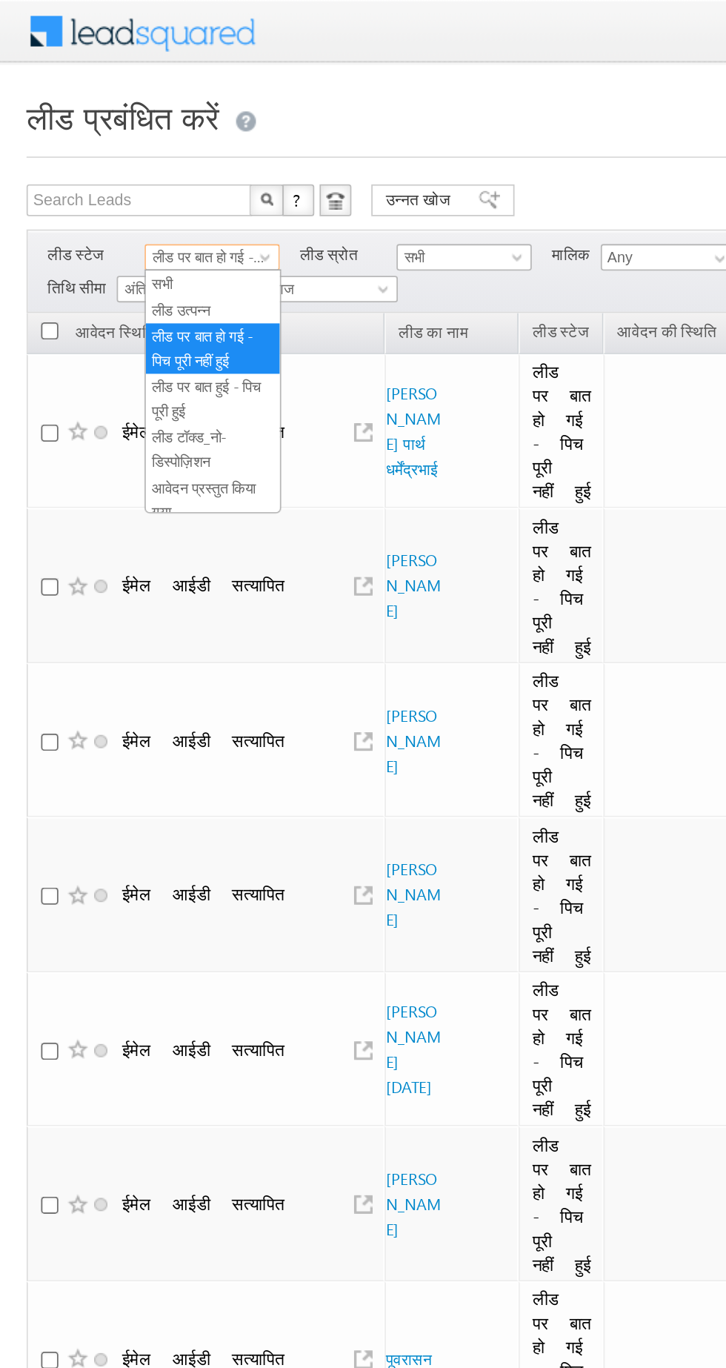
click at [129, 179] on link "लीड उत्पन्न" at bounding box center [119, 173] width 75 height 13
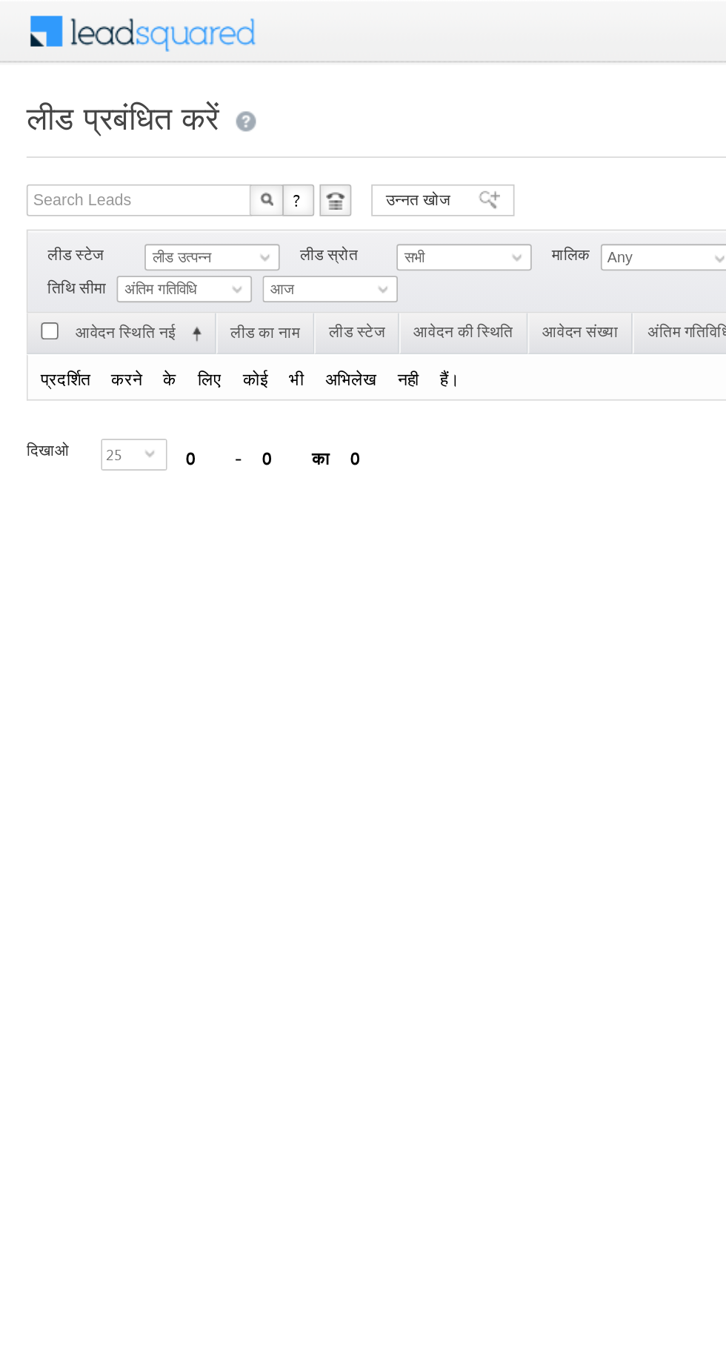
click at [112, 144] on font "लीड उत्पन्न" at bounding box center [101, 144] width 33 height 10
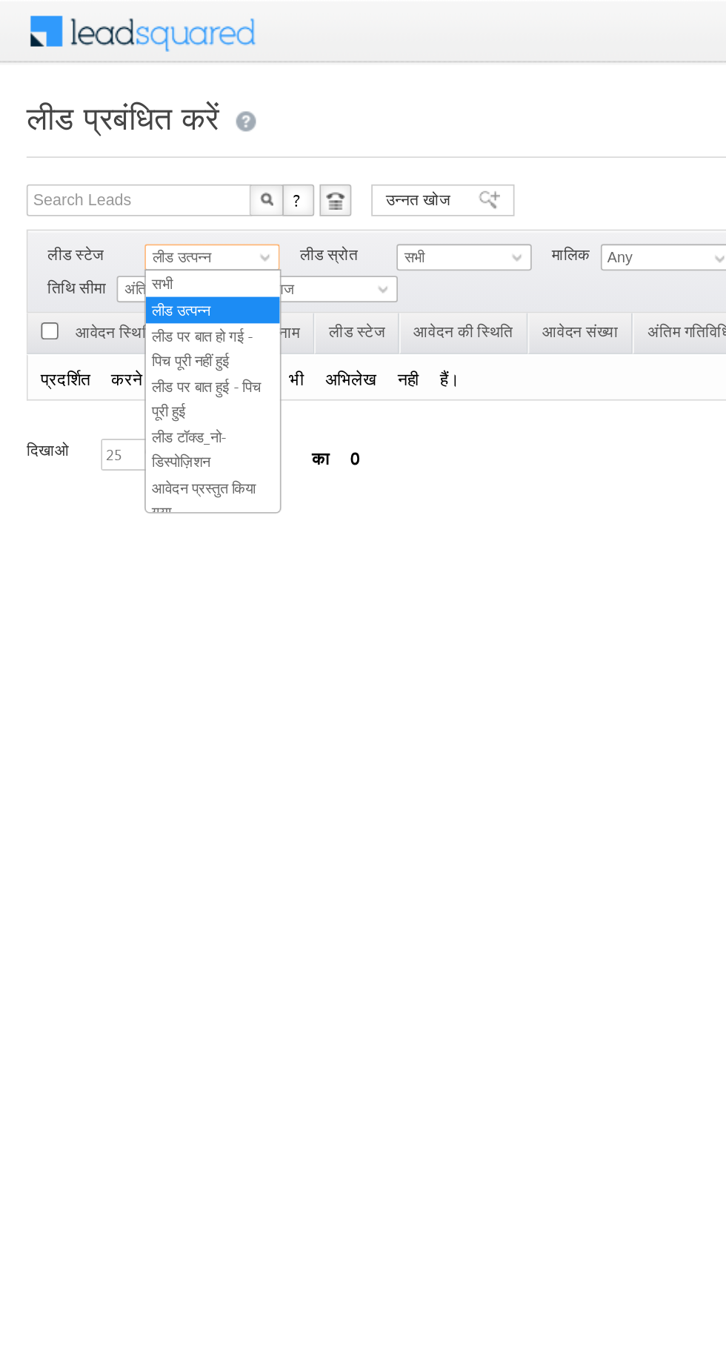
scroll to position [264, 0]
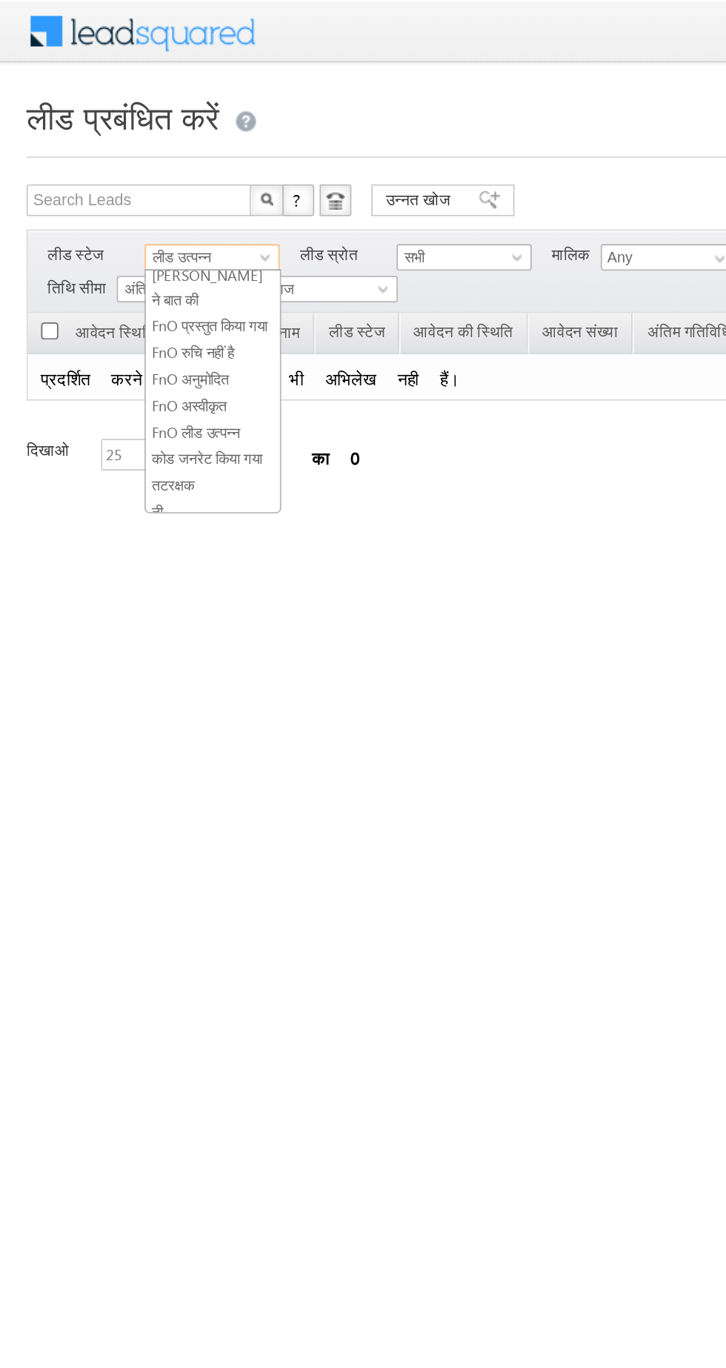
click at [136, 251] on font "कोड जनरेट किया गया" at bounding box center [116, 256] width 62 height 10
